Goal: Task Accomplishment & Management: Use online tool/utility

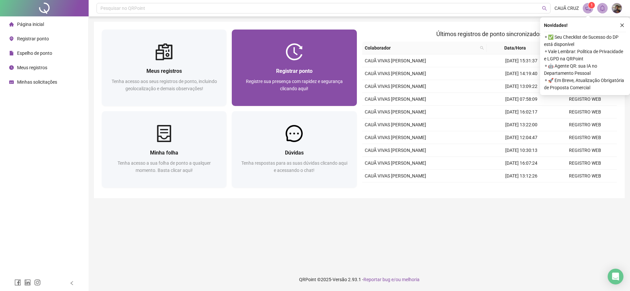
click at [293, 72] on span "Registrar ponto" at bounding box center [294, 71] width 36 height 6
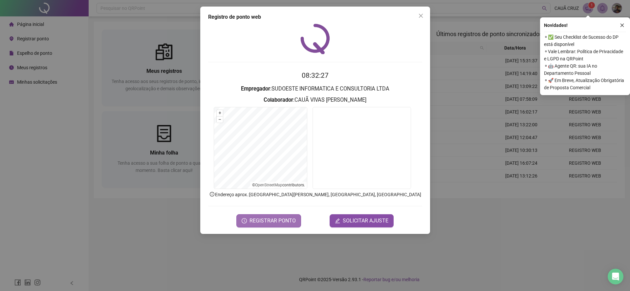
click at [274, 220] on span "REGISTRAR PONTO" at bounding box center [273, 221] width 46 height 8
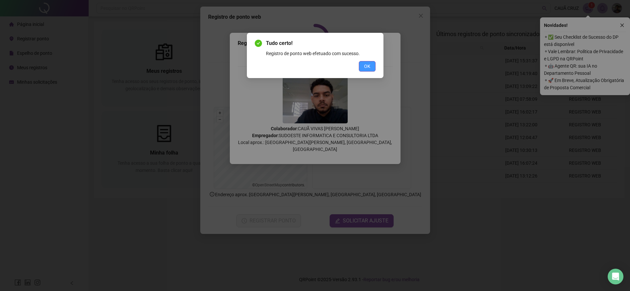
click at [363, 68] on button "OK" at bounding box center [367, 66] width 17 height 11
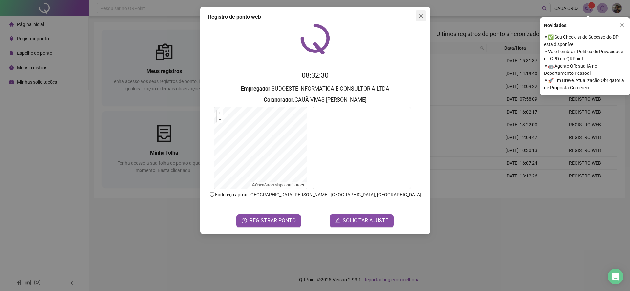
click at [418, 19] on button "Close" at bounding box center [421, 16] width 11 height 11
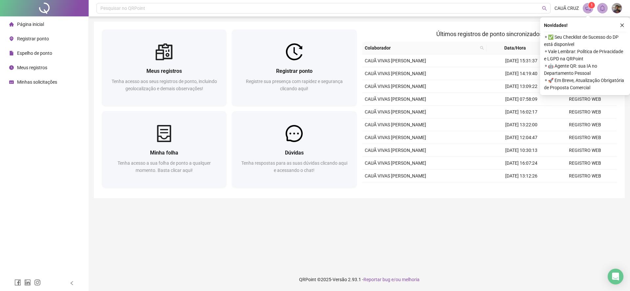
drag, startPoint x: 130, startPoint y: 0, endPoint x: 90, endPoint y: 38, distance: 55.7
click at [92, 38] on div "Pesquisar no QRPoint CAUÃ CRUZ 1 Meus registros Tenha acesso aos seus registros…" at bounding box center [359, 145] width 541 height 291
